Goal: Find specific page/section: Find specific page/section

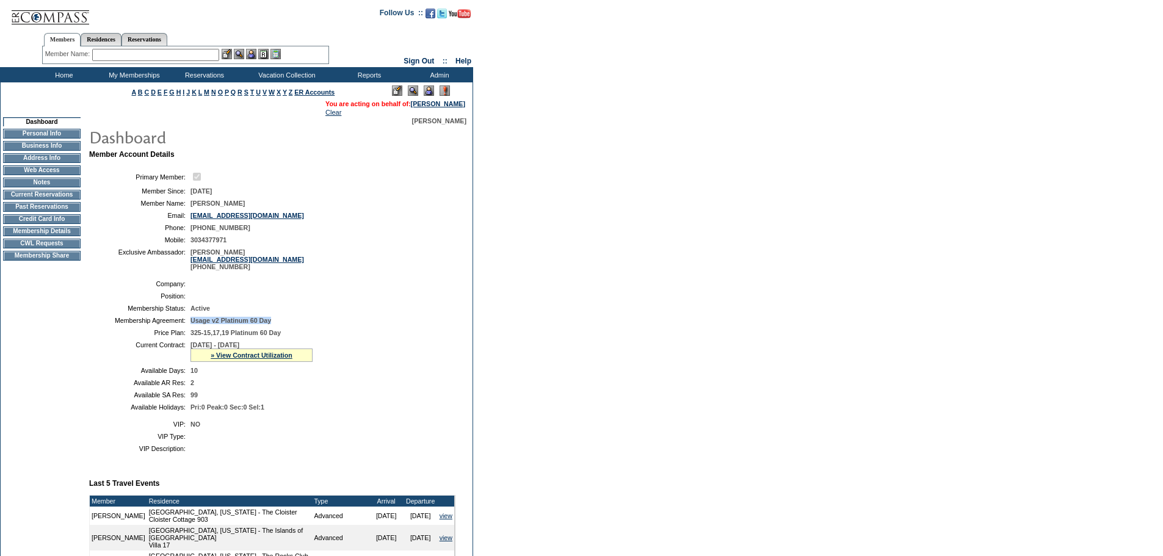
drag, startPoint x: 295, startPoint y: 329, endPoint x: 192, endPoint y: 331, distance: 103.2
click at [192, 324] on td "Usage v2 Platinum 60 Day" at bounding box center [320, 320] width 260 height 7
copy span "Usage v2 Platinum 60 Day"
click at [62, 236] on td "Membership Details" at bounding box center [42, 231] width 78 height 10
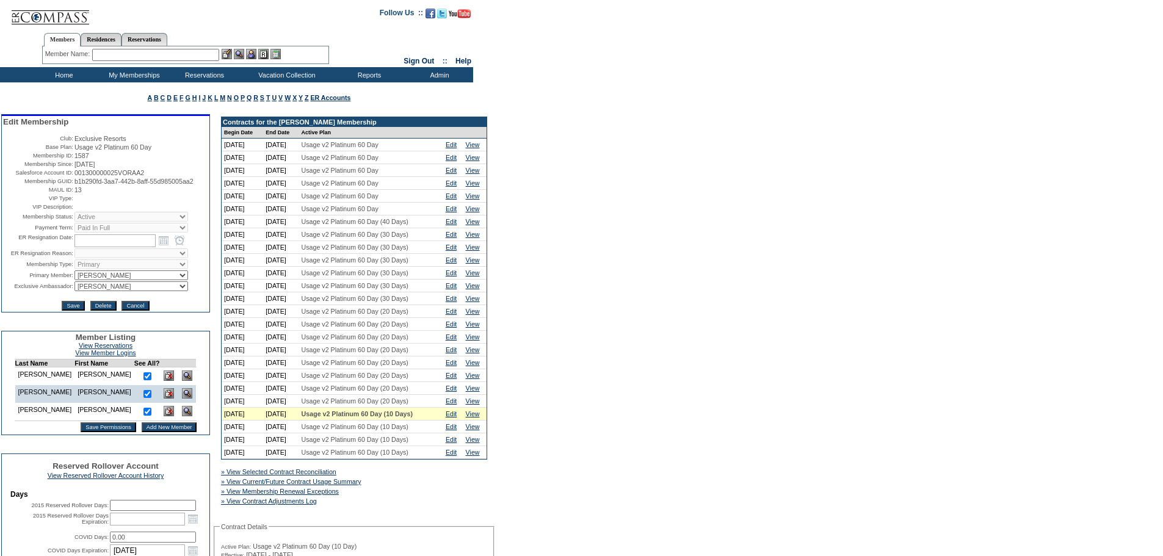
click at [123, 52] on input "text" at bounding box center [155, 55] width 127 height 12
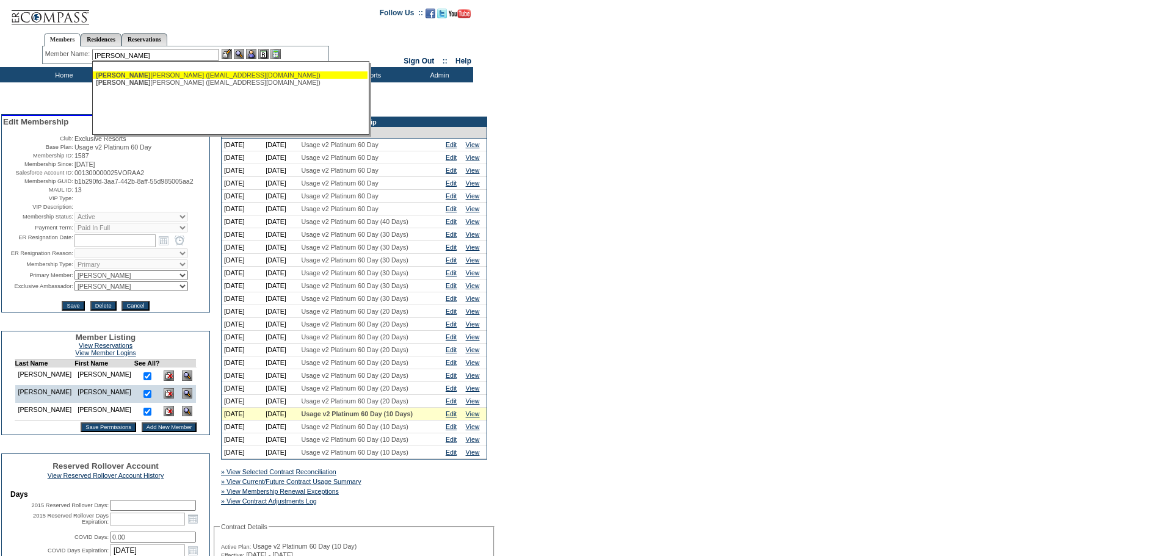
click at [195, 78] on div "[PERSON_NAME], [PERSON_NAME] ([EMAIL_ADDRESS][DOMAIN_NAME])" at bounding box center [230, 74] width 269 height 7
type input "[PERSON_NAME] ([EMAIL_ADDRESS][DOMAIN_NAME])"
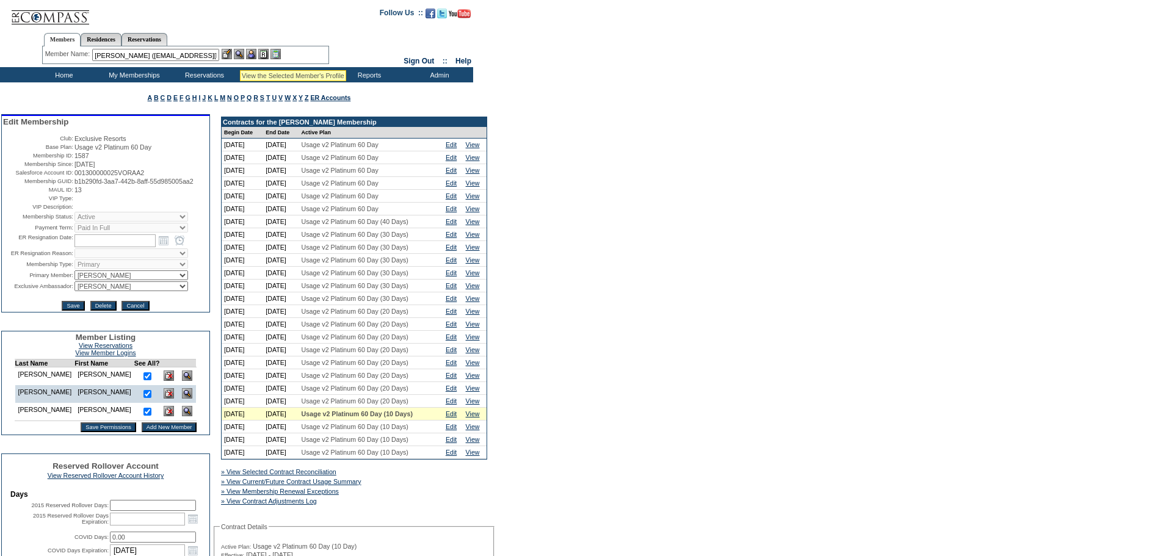
click at [244, 56] on img at bounding box center [239, 54] width 10 height 10
